Goal: Purchase product/service

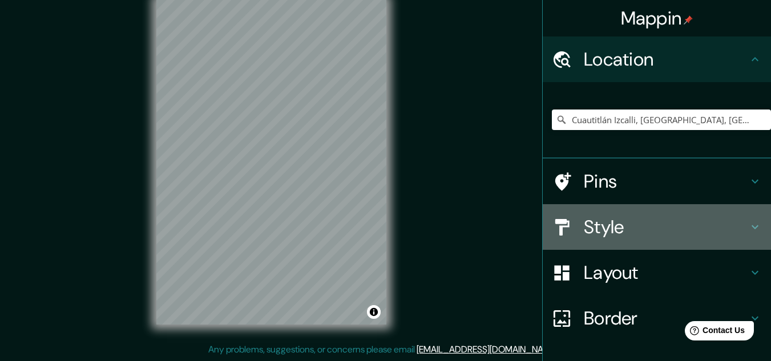
click at [750, 219] on div "Style" at bounding box center [657, 227] width 228 height 46
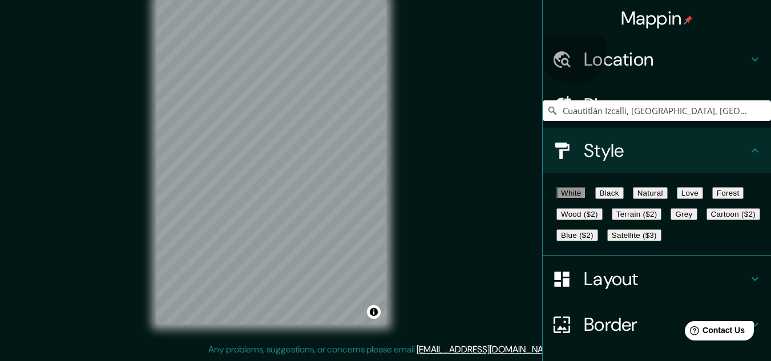
click at [624, 199] on button "Black" at bounding box center [609, 193] width 29 height 12
click at [668, 199] on button "Natural" at bounding box center [650, 193] width 35 height 12
click at [703, 199] on button "Love" at bounding box center [690, 193] width 26 height 12
click at [712, 199] on button "Forest" at bounding box center [728, 193] width 32 height 12
click at [603, 220] on button "Wood ($2)" at bounding box center [580, 214] width 46 height 12
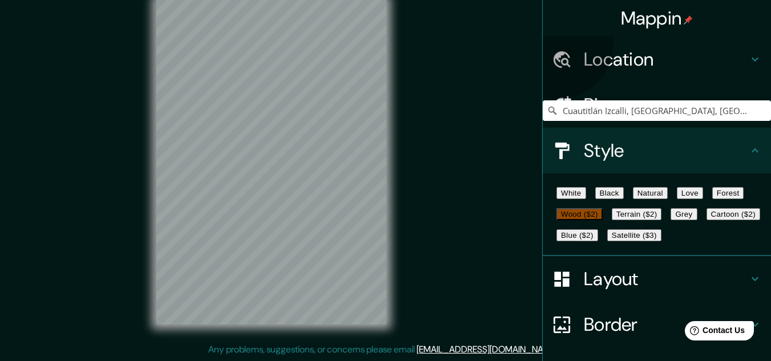
click at [662, 220] on button "Terrain ($2)" at bounding box center [637, 214] width 50 height 12
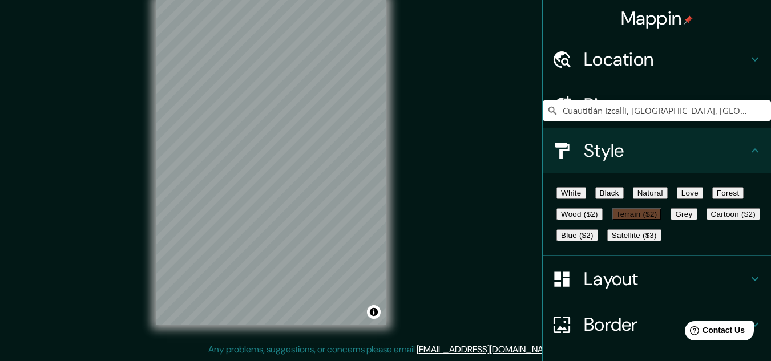
click at [671, 220] on button "Grey" at bounding box center [684, 214] width 26 height 12
click at [598, 241] on button "Blue ($2)" at bounding box center [578, 235] width 42 height 12
click at [607, 241] on button "Satellite ($3)" at bounding box center [634, 235] width 54 height 12
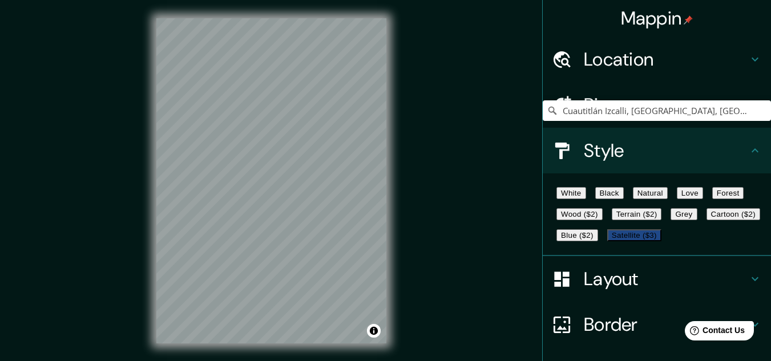
click at [584, 103] on h4 "Pins" at bounding box center [666, 105] width 164 height 23
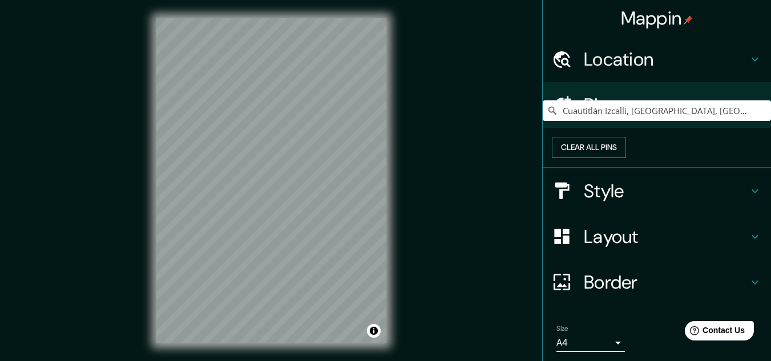
click at [626, 149] on button "Clear all pins" at bounding box center [589, 147] width 74 height 21
click at [555, 115] on icon at bounding box center [562, 105] width 20 height 20
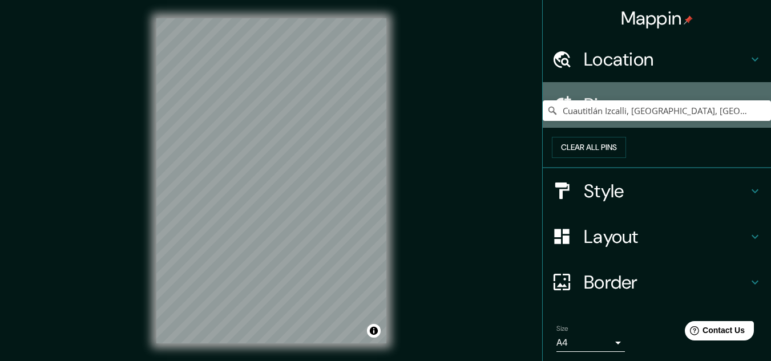
click at [748, 101] on icon at bounding box center [755, 105] width 14 height 14
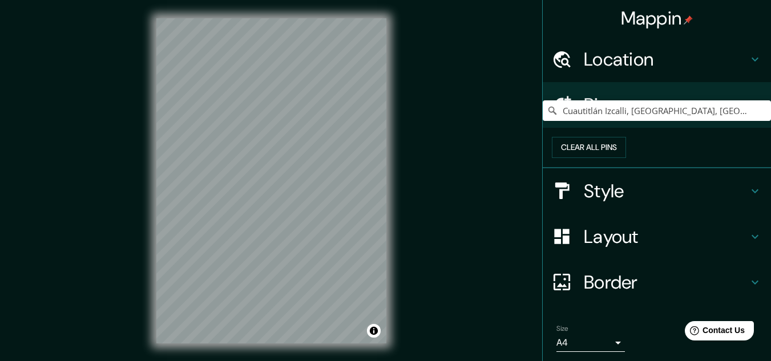
click at [638, 65] on h4 "Location" at bounding box center [666, 59] width 164 height 23
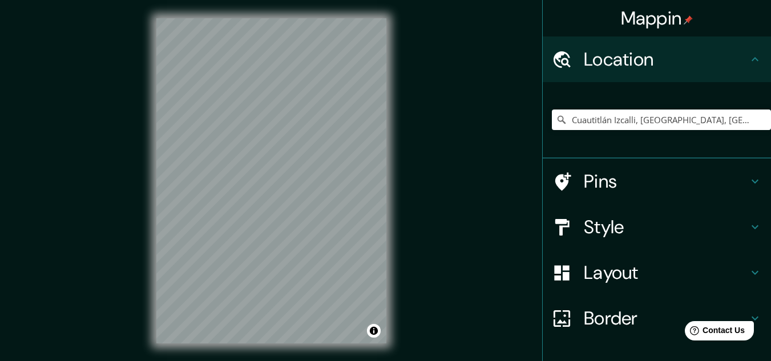
click at [748, 61] on icon at bounding box center [755, 60] width 14 height 14
click at [743, 173] on div "Pins" at bounding box center [657, 182] width 228 height 46
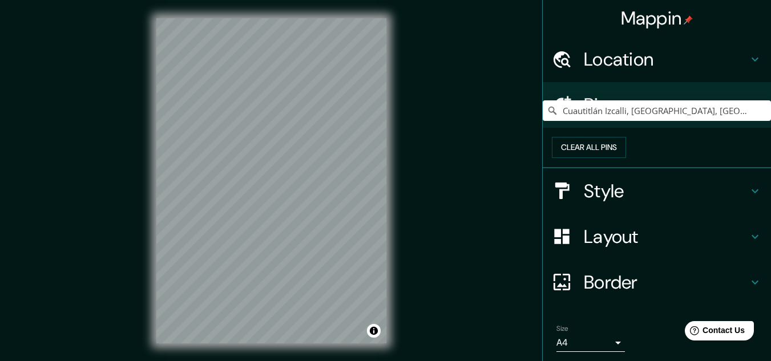
scroll to position [57, 0]
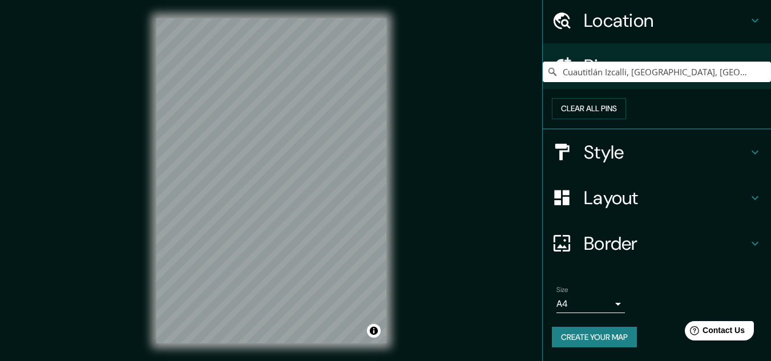
click at [607, 303] on body "Mappin Location [GEOGRAPHIC_DATA] [GEOGRAPHIC_DATA], [GEOGRAPHIC_DATA], [GEOGRA…" at bounding box center [385, 180] width 771 height 361
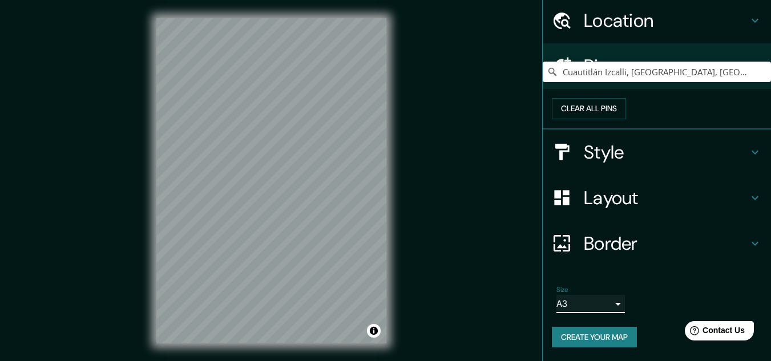
scroll to position [58, 0]
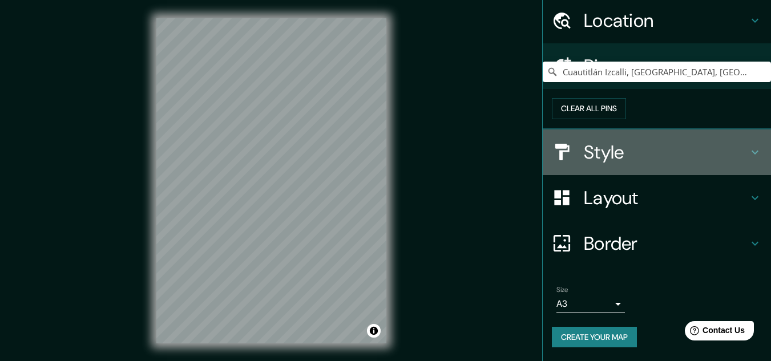
click at [748, 150] on icon at bounding box center [755, 153] width 14 height 14
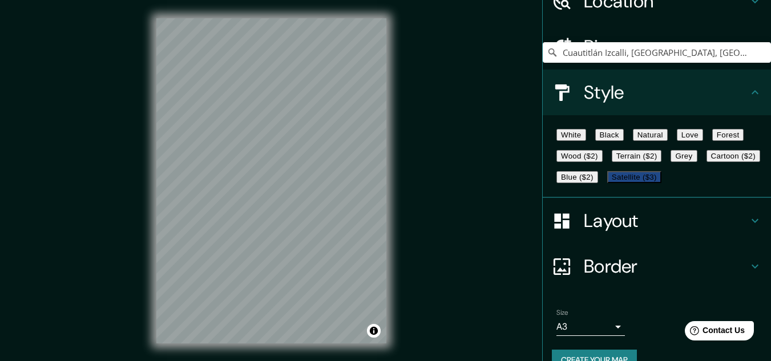
click at [573, 141] on button "White" at bounding box center [572, 135] width 30 height 12
click at [615, 183] on button "Satellite ($3)" at bounding box center [634, 177] width 54 height 12
